Goal: Task Accomplishment & Management: Manage account settings

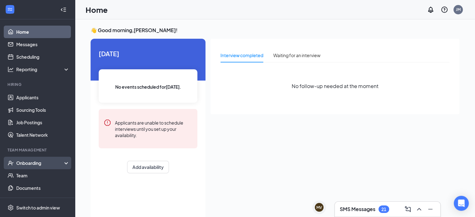
click at [20, 164] on div "Onboarding" at bounding box center [40, 163] width 48 height 6
click at [28, 177] on link "Overview" at bounding box center [42, 175] width 53 height 12
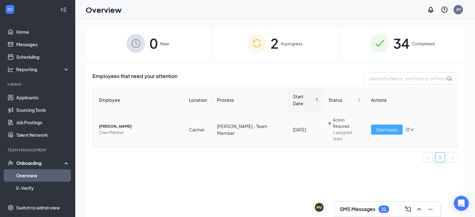
click at [378, 126] on span "Start tasks" at bounding box center [387, 129] width 22 height 7
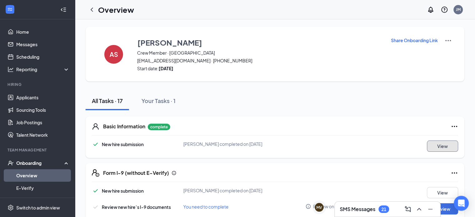
click at [437, 144] on button "View" at bounding box center [442, 146] width 31 height 11
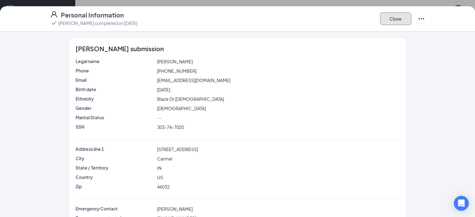
click at [412, 18] on button "Close" at bounding box center [395, 18] width 31 height 12
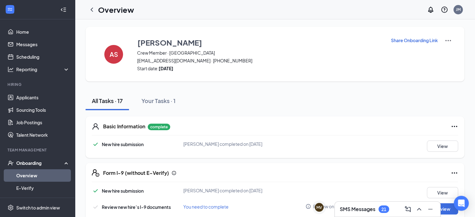
click at [445, 42] on img at bounding box center [448, 40] width 7 height 7
click at [440, 50] on span "View details" at bounding box center [443, 51] width 24 height 7
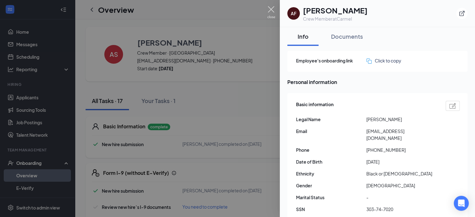
click at [271, 10] on img at bounding box center [271, 12] width 8 height 12
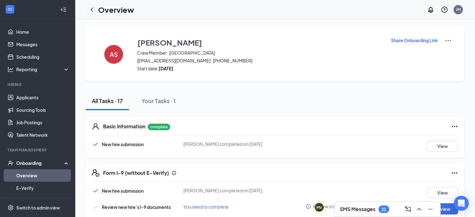
click at [92, 8] on icon "ChevronLeft" at bounding box center [92, 9] width 2 height 4
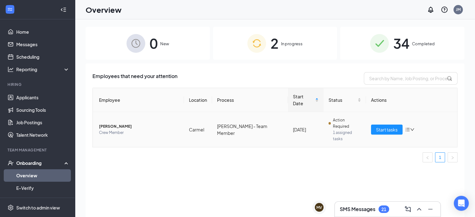
click at [116, 123] on span "[PERSON_NAME]" at bounding box center [139, 126] width 80 height 6
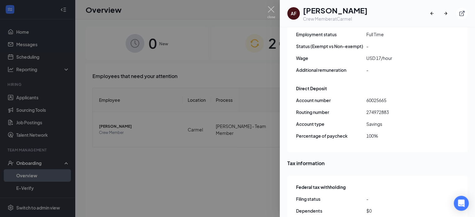
scroll to position [469, 0]
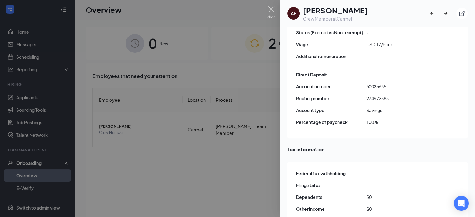
click at [273, 9] on img at bounding box center [271, 12] width 8 height 12
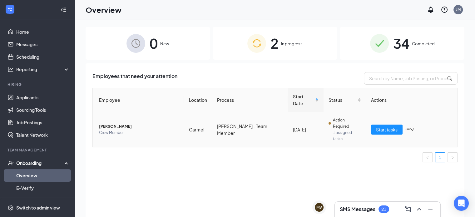
click at [411, 127] on icon "down" at bounding box center [412, 129] width 4 height 4
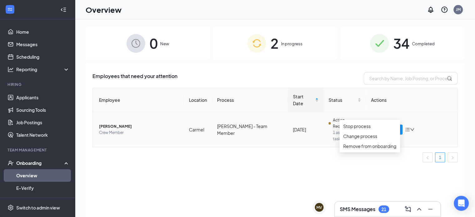
click at [108, 130] on span "Crew Member" at bounding box center [139, 133] width 80 height 6
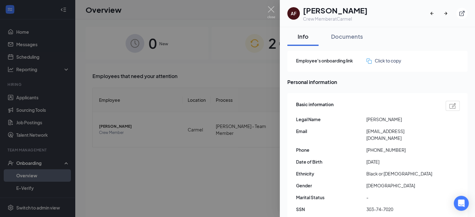
click at [127, 154] on div at bounding box center [237, 108] width 475 height 217
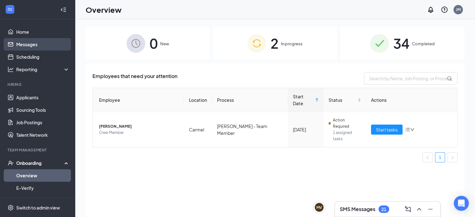
click at [33, 43] on link "Messages" at bounding box center [42, 44] width 53 height 12
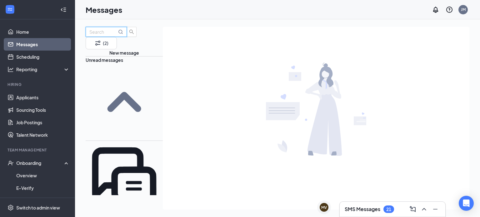
click at [117, 35] on input "text" at bounding box center [102, 31] width 27 height 7
click at [123, 34] on icon "MagnifyingGlass" at bounding box center [120, 31] width 5 height 5
click at [117, 35] on input "arl" at bounding box center [102, 31] width 27 height 7
drag, startPoint x: 132, startPoint y: 41, endPoint x: 134, endPoint y: 42, distance: 3.2
click at [127, 37] on span "arl" at bounding box center [106, 32] width 41 height 10
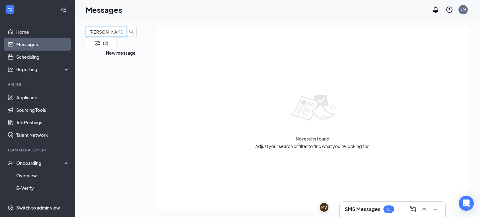
click at [108, 35] on input "[PERSON_NAME]" at bounding box center [102, 31] width 27 height 7
type input "a [PERSON_NAME]"
click at [123, 34] on icon "MagnifyingGlass" at bounding box center [120, 31] width 5 height 5
click at [31, 94] on link "Applicants" at bounding box center [42, 97] width 53 height 12
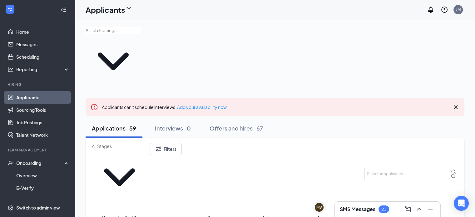
click at [128, 34] on input "text" at bounding box center [113, 30] width 55 height 7
type input "[PERSON_NAME]"
click at [131, 34] on input "[PERSON_NAME]" at bounding box center [113, 30] width 55 height 7
click at [220, 41] on div "[PERSON_NAME] No options" at bounding box center [275, 58] width 379 height 62
click at [141, 40] on icon "ChevronDown" at bounding box center [113, 61] width 55 height 55
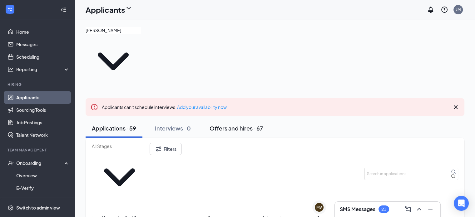
click at [237, 124] on div "Offers and hires · 67" at bounding box center [236, 128] width 53 height 8
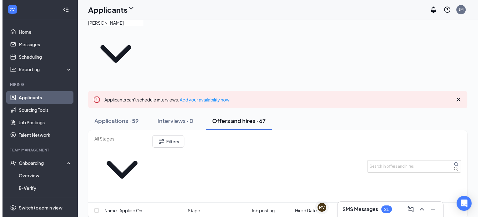
scroll to position [62, 0]
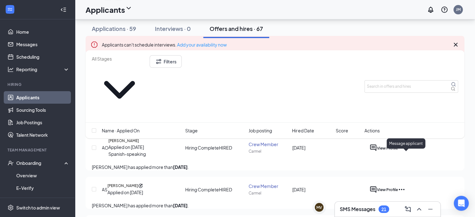
click at [377, 187] on icon "ActiveChat" at bounding box center [373, 190] width 6 height 6
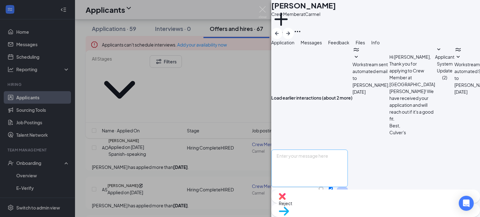
scroll to position [267, 0]
click at [307, 150] on textarea at bounding box center [309, 168] width 77 height 37
click at [337, 156] on textarea "Hello [PERSON_NAME], Unfortunately since we did not get your onboarding" at bounding box center [309, 168] width 77 height 37
click at [348, 155] on textarea "Hello [PERSON_NAME], Unfortunately since you did not get your onboarding" at bounding box center [309, 168] width 77 height 37
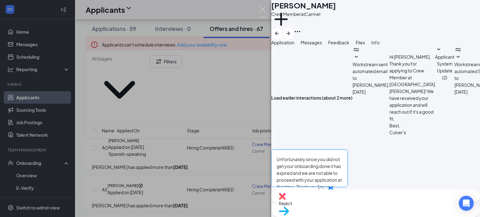
scroll to position [4, 0]
type textarea "Hello [PERSON_NAME], Unfortunately since you did not get your onboarding done i…"
click at [348, 187] on button "Send" at bounding box center [342, 197] width 11 height 20
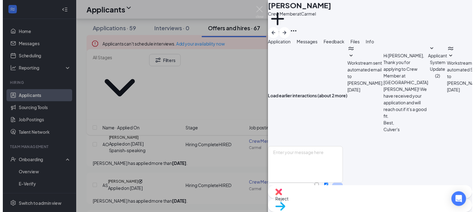
scroll to position [341, 0]
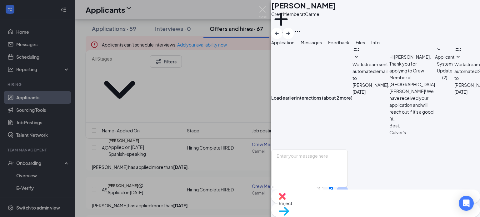
click at [27, 164] on div "AS [PERSON_NAME] Crew Member at Carmel Add a tag Application Messages Feedback …" at bounding box center [240, 108] width 480 height 217
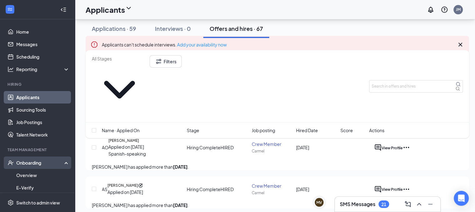
click at [29, 164] on div "Onboarding" at bounding box center [40, 163] width 48 height 6
click at [29, 163] on div "Onboarding" at bounding box center [40, 163] width 48 height 6
click at [31, 176] on link "Overview" at bounding box center [42, 175] width 53 height 12
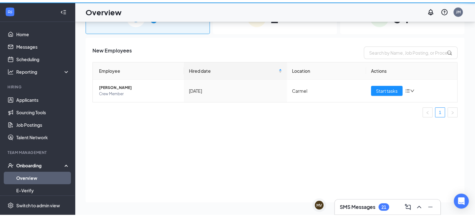
scroll to position [28, 0]
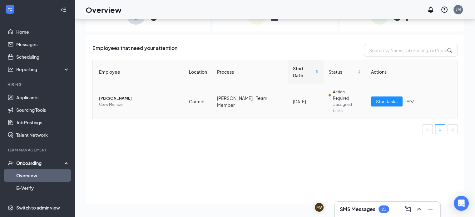
click at [412, 99] on icon "down" at bounding box center [412, 101] width 4 height 4
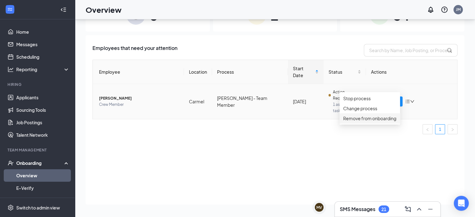
click at [382, 122] on div "Remove from onboarding" at bounding box center [369, 118] width 53 height 7
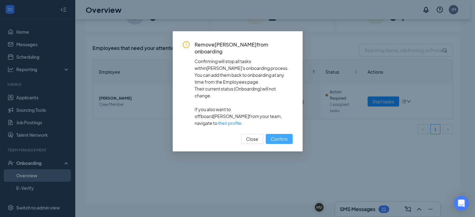
click at [268, 134] on button "Confirm" at bounding box center [279, 139] width 27 height 10
